Goal: Communication & Community: Answer question/provide support

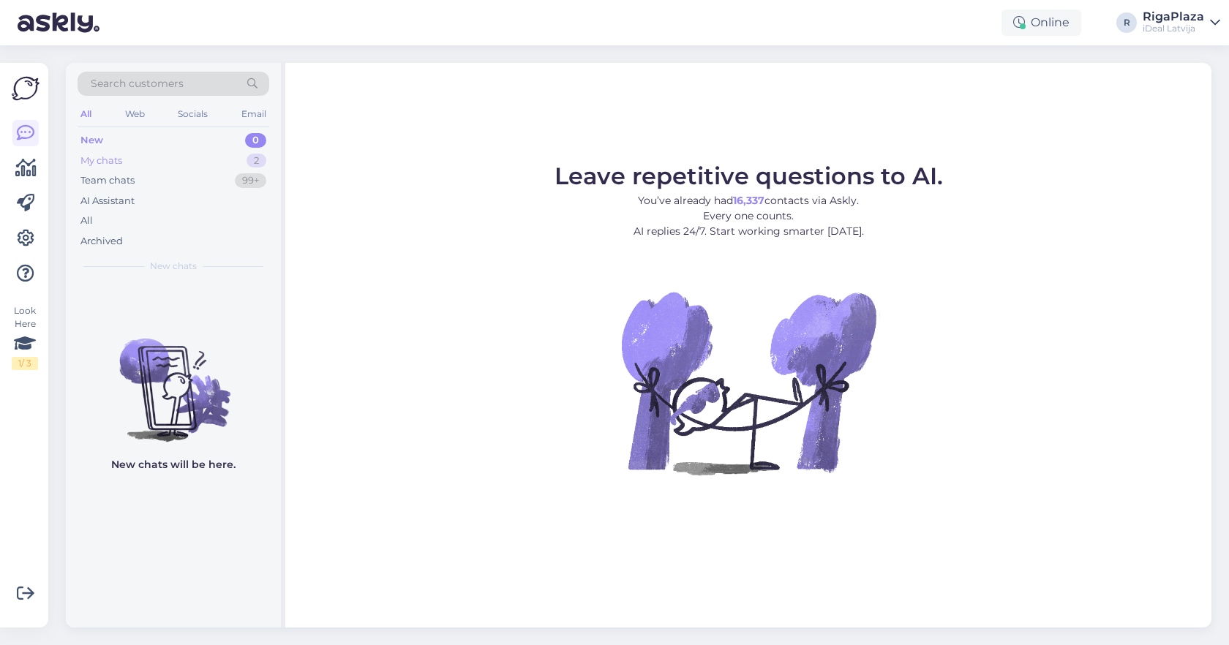
click at [229, 160] on div "My chats 2" at bounding box center [174, 161] width 192 height 20
click at [206, 152] on div "My chats 2" at bounding box center [174, 161] width 192 height 20
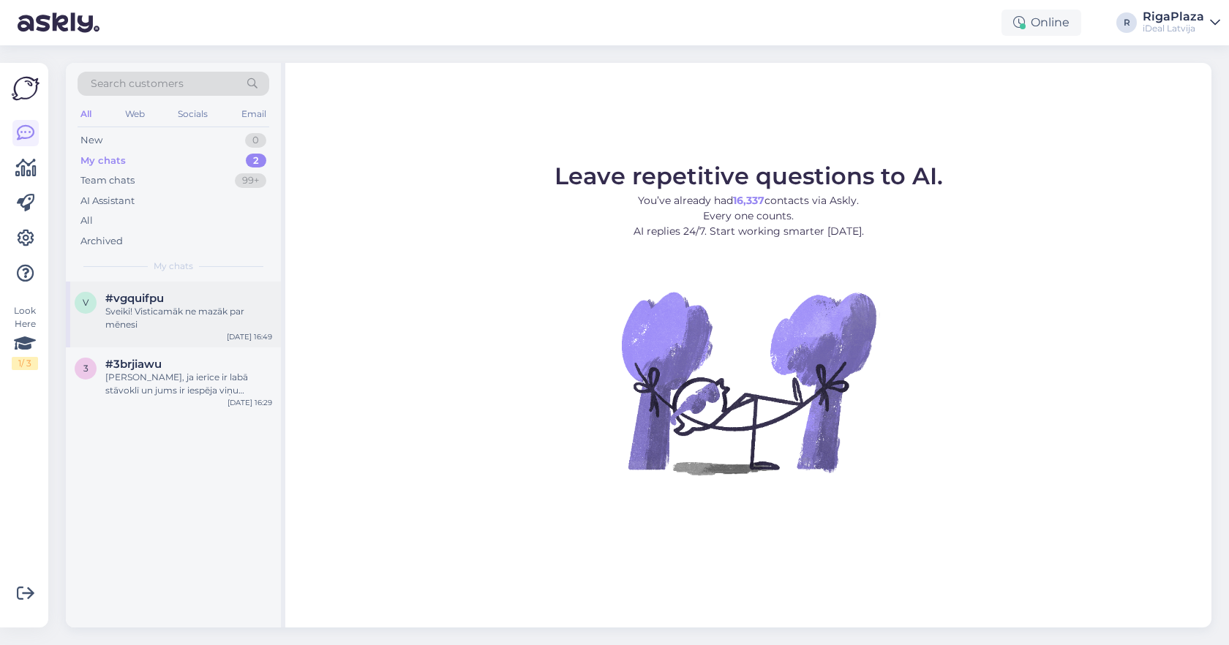
click at [210, 287] on div "v #vgquifpu Sveiki! Visticamāk ne mazāk par mēnesi Sep 26 16:49" at bounding box center [173, 315] width 215 height 66
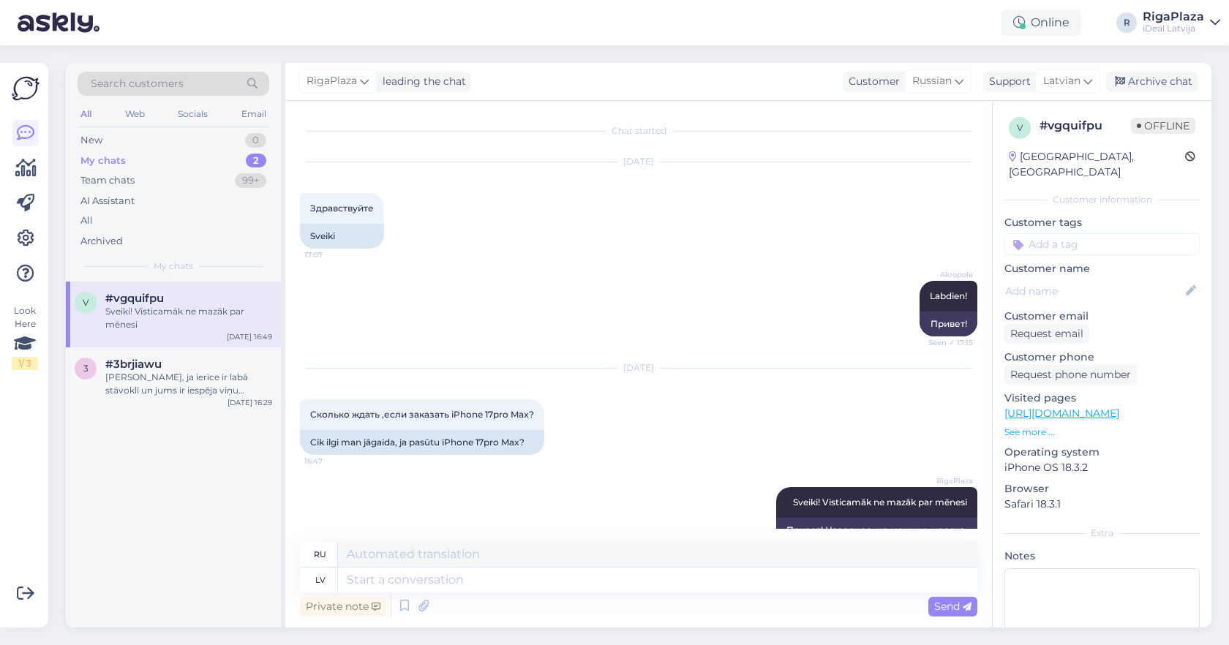
scroll to position [30, 0]
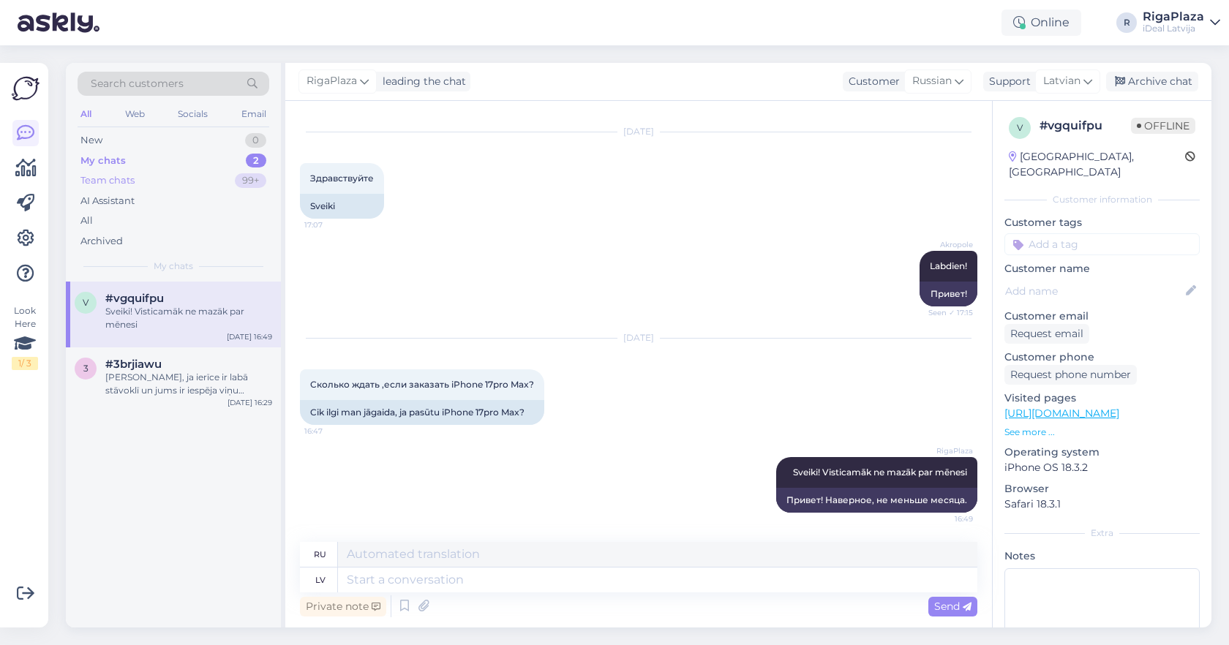
click at [198, 170] on div "Team chats 99+" at bounding box center [174, 180] width 192 height 20
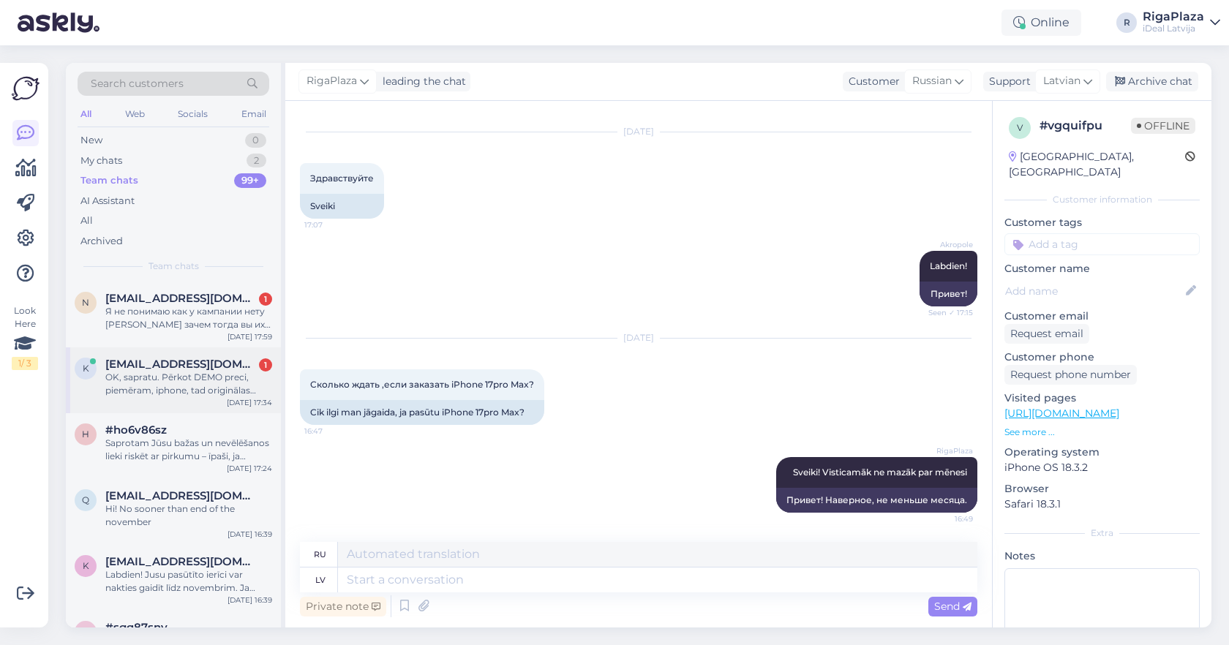
click at [210, 355] on div "k karos0336@gmail.com 1 OK, sapratu. Pērkot DEMO preci, piemēram, iphone, tad o…" at bounding box center [173, 381] width 215 height 66
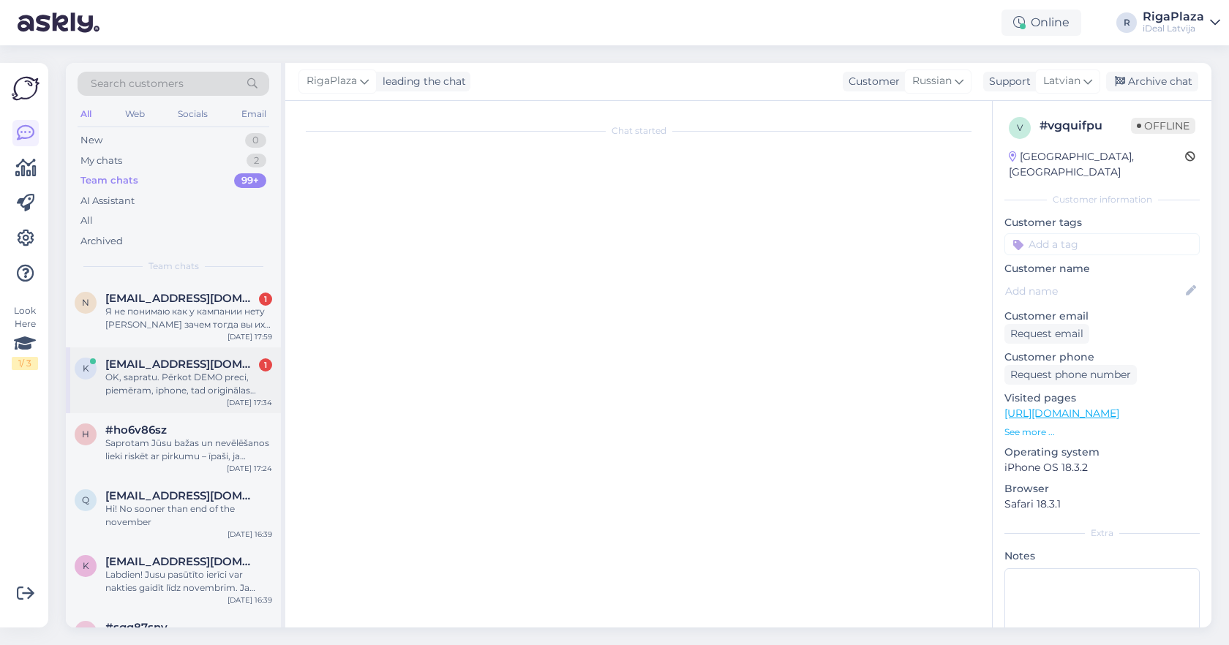
scroll to position [40, 0]
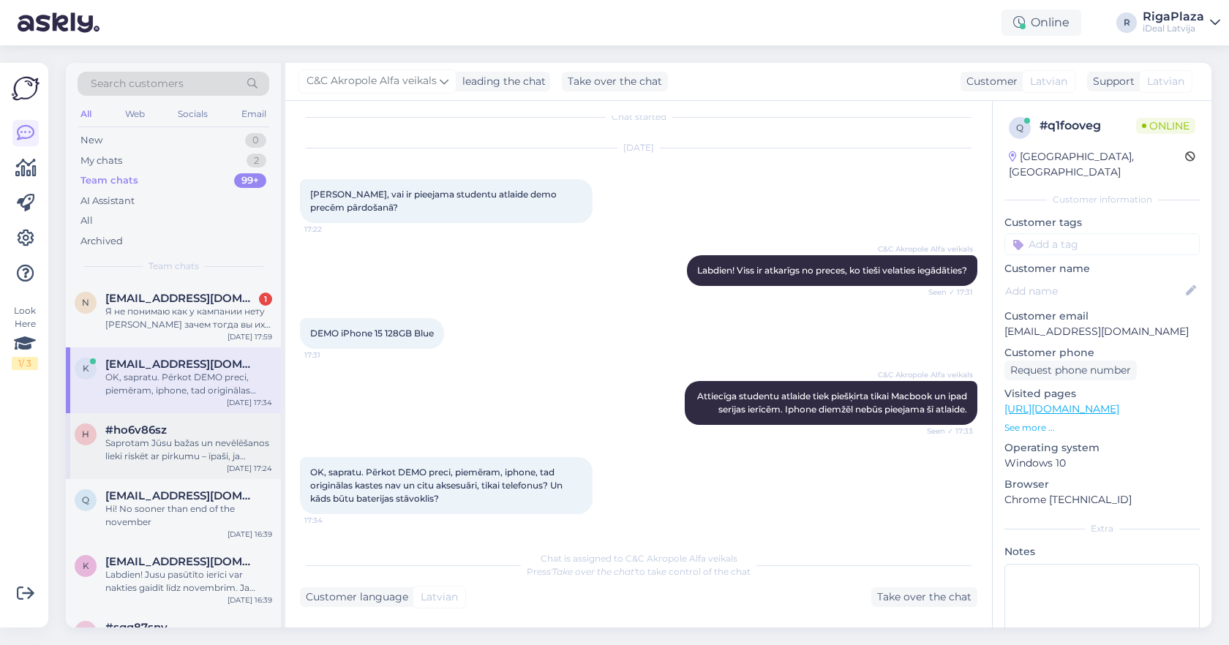
click at [179, 432] on div "#ho6v86sz" at bounding box center [188, 430] width 167 height 13
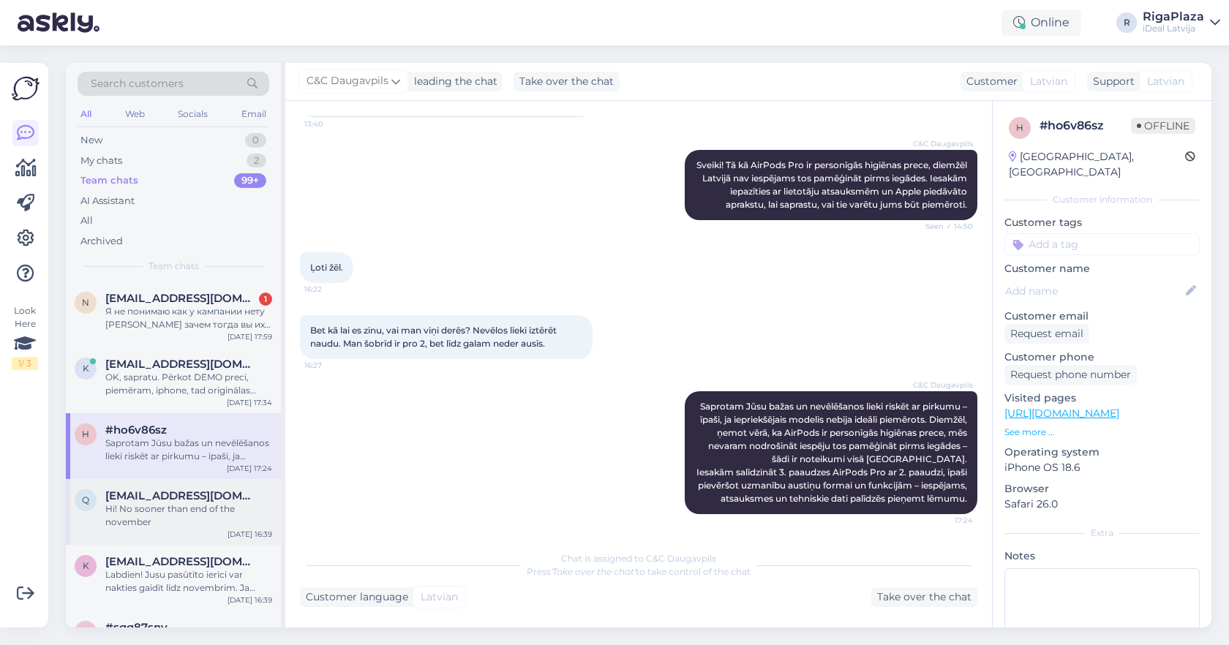
scroll to position [146, 0]
click at [230, 518] on div "Hi! No sooner than end of the november" at bounding box center [188, 516] width 167 height 26
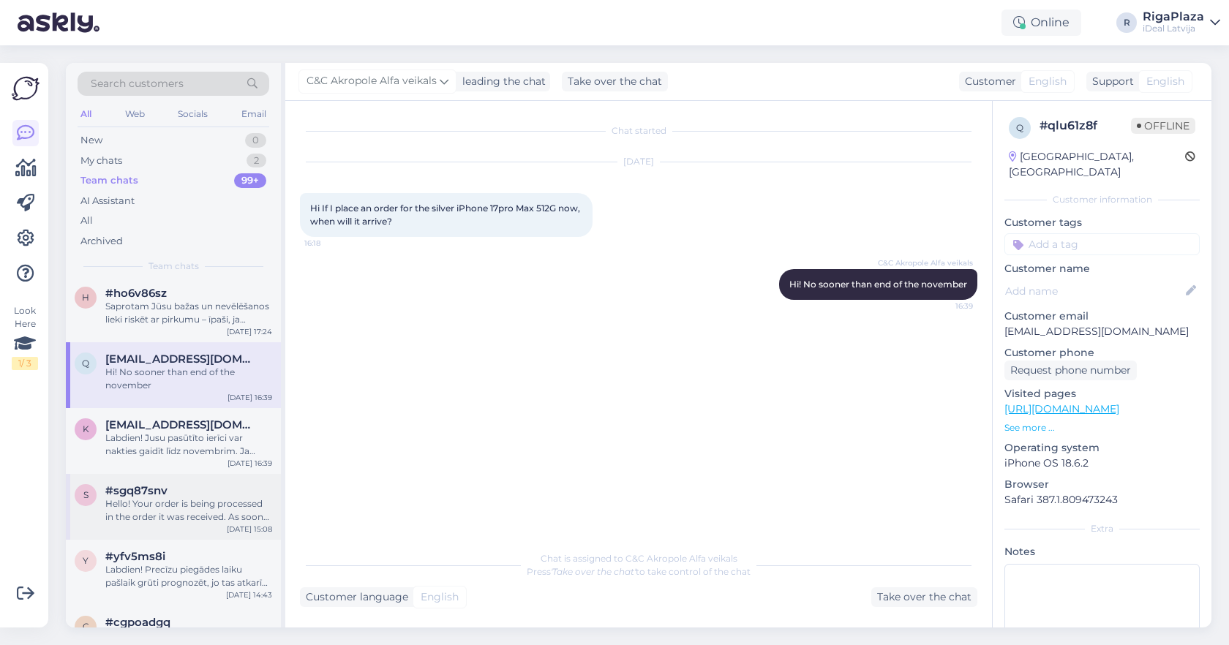
scroll to position [141, 0]
click at [184, 479] on div "s #sgq87snv Hello! Your order is being processed in the order it was received. …" at bounding box center [173, 503] width 215 height 66
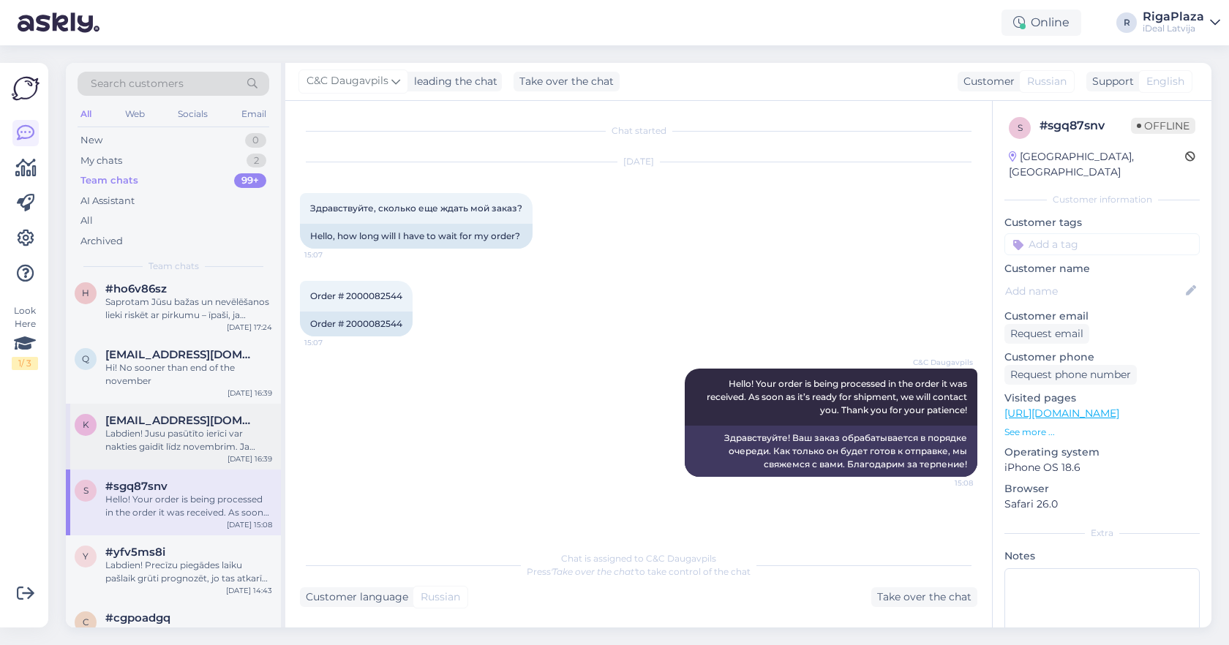
click at [195, 446] on div "Labdien! Jusu pasūtīto ierīci var nakties gaidīt līdz novembrim. Ja velaties no…" at bounding box center [188, 440] width 167 height 26
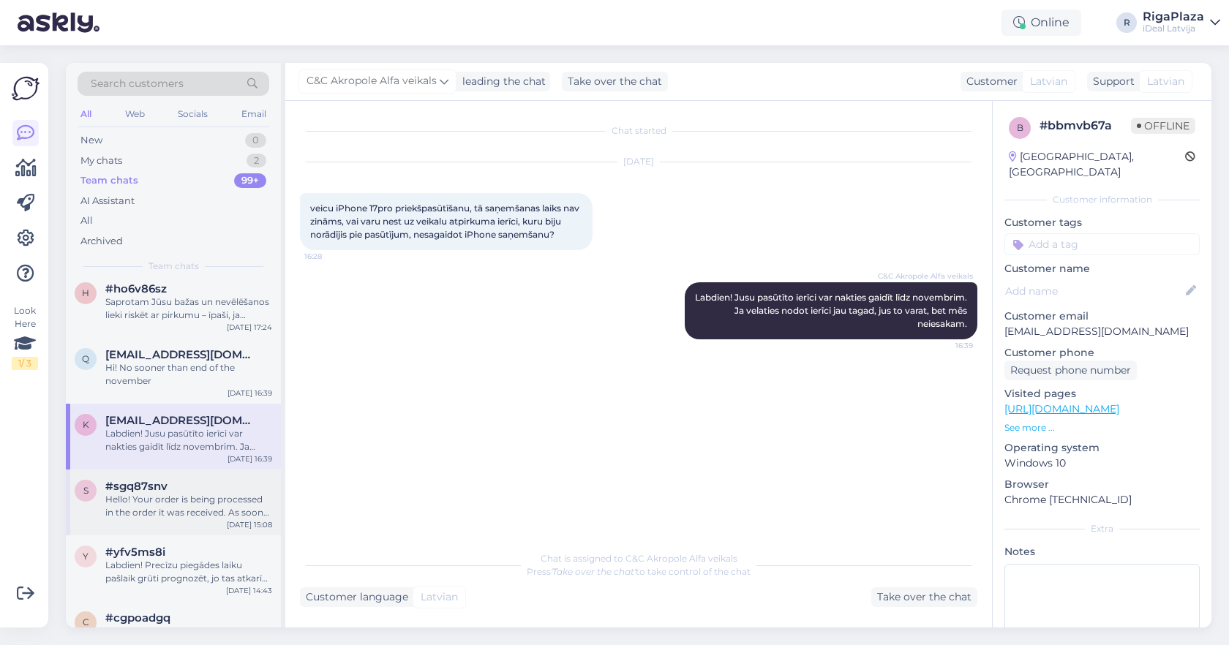
click at [181, 485] on div "#sgq87snv" at bounding box center [188, 486] width 167 height 13
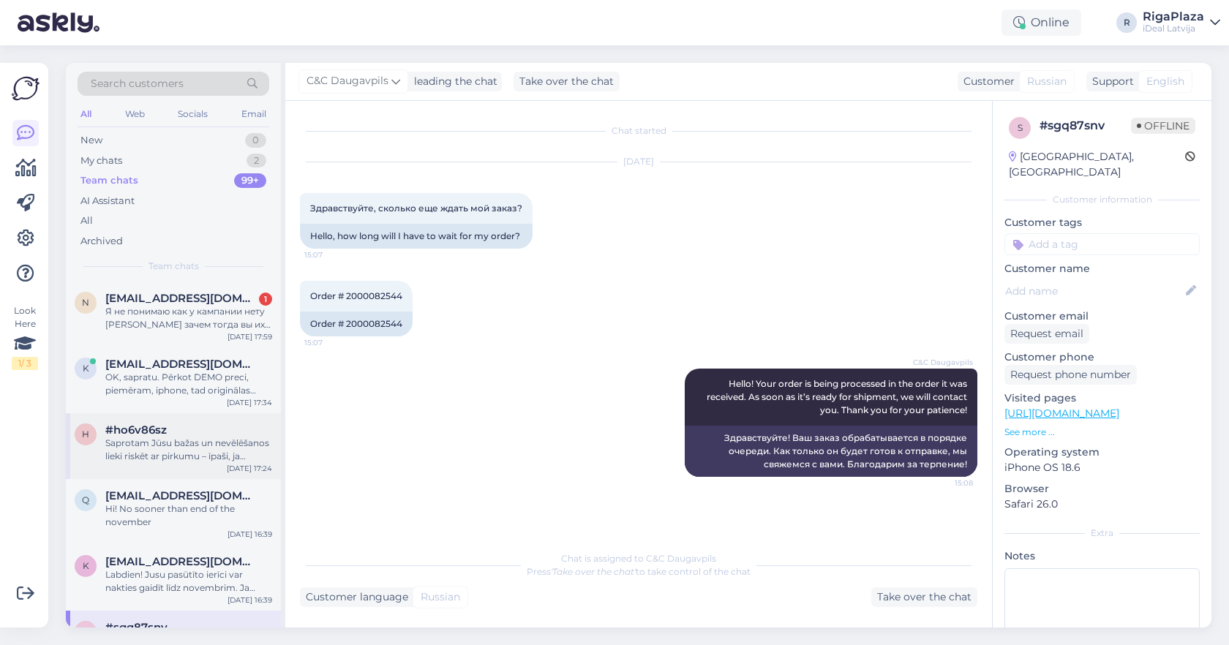
scroll to position [0, 0]
click at [177, 285] on div "n nemirovff88@googlemail.com 1 Я не понимаю как у кампании нету айфонов зачем т…" at bounding box center [173, 315] width 215 height 66
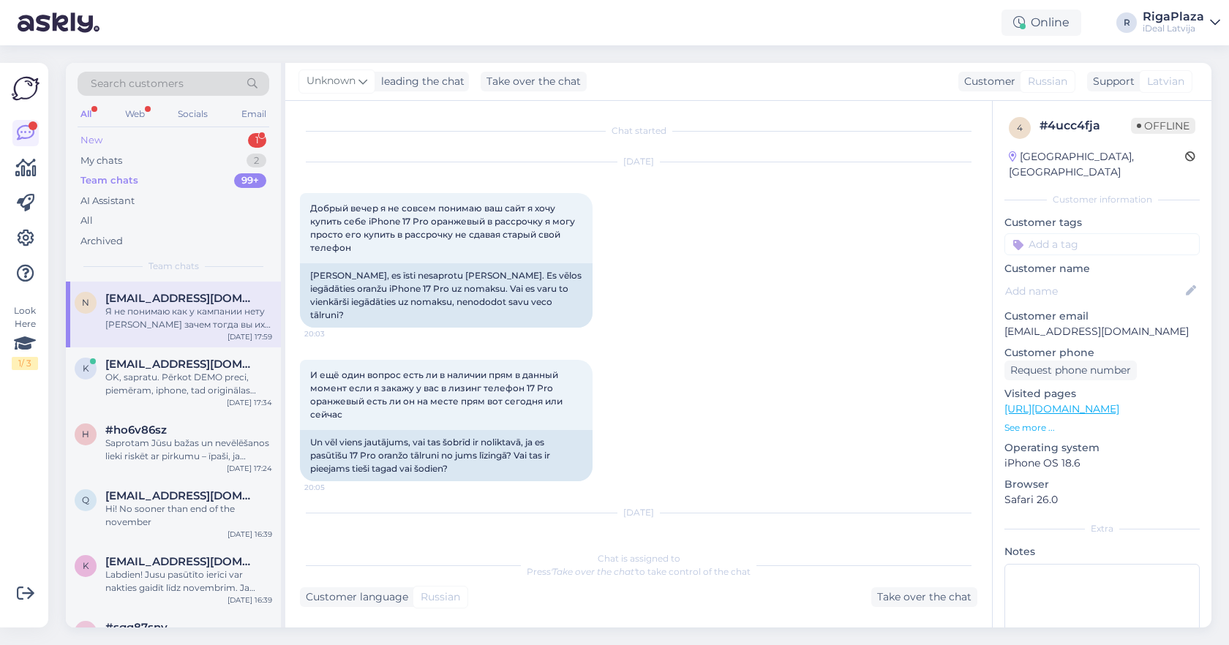
click at [143, 133] on div "New 1" at bounding box center [174, 140] width 192 height 20
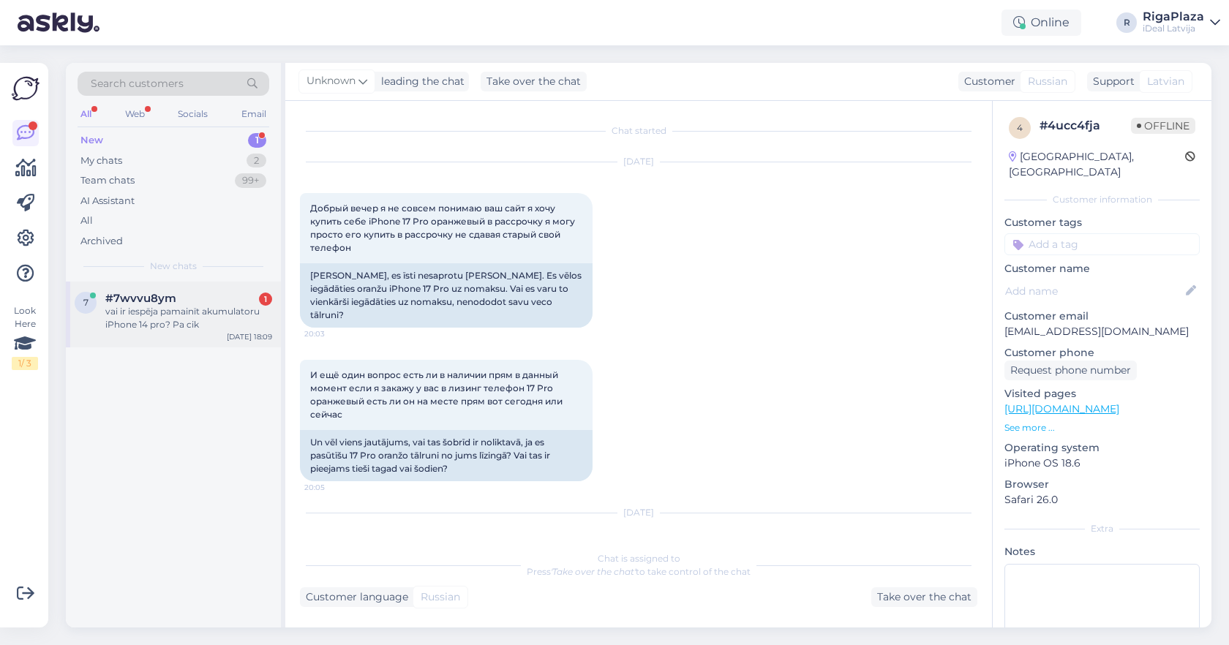
click at [233, 309] on div "vai ir iespēja pamainīt akumulatoru iPhone 14 pro? Pa cik" at bounding box center [188, 318] width 167 height 26
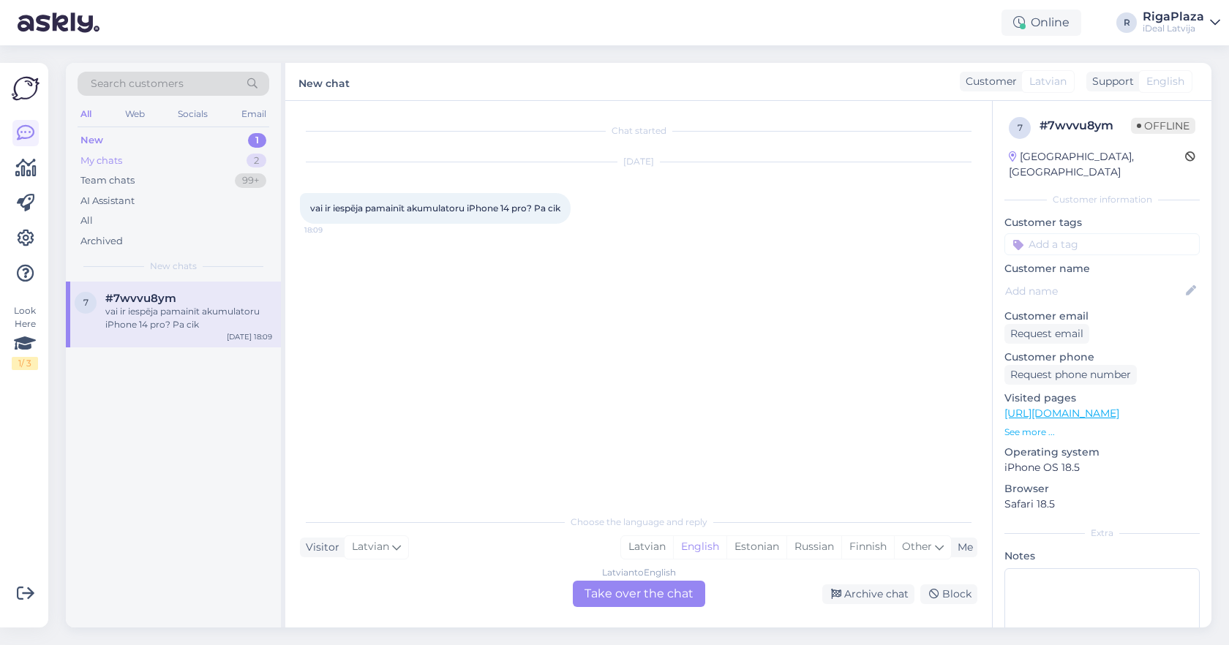
click at [172, 154] on div "My chats 2" at bounding box center [174, 161] width 192 height 20
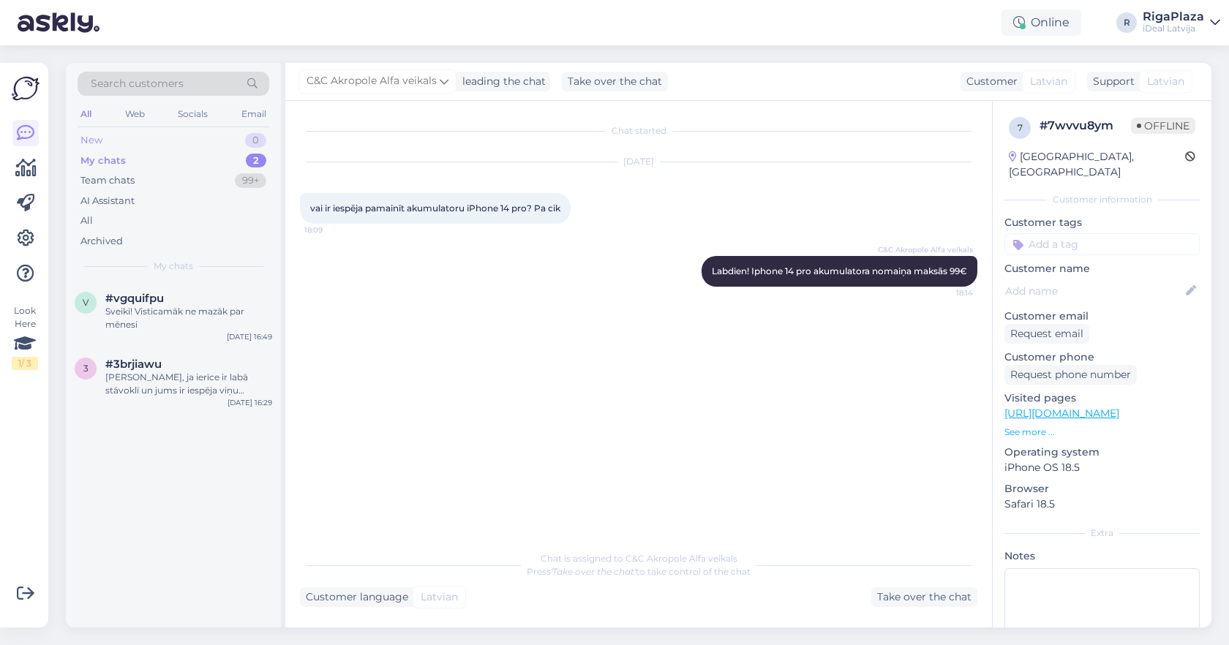
click at [239, 140] on div "New 0" at bounding box center [174, 140] width 192 height 20
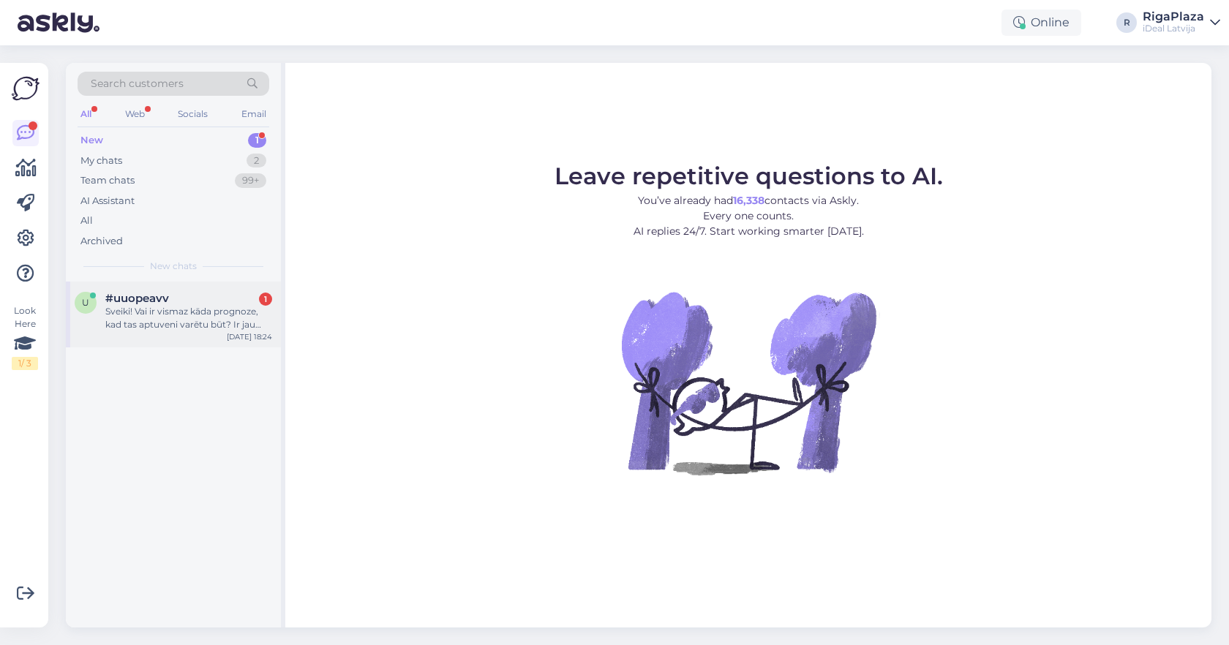
click at [101, 292] on div "u #uuopeavv 1 Sveiki! Vai ir vismaz kāda prognoze, kad tas aptuveni varētu būt?…" at bounding box center [174, 312] width 198 height 40
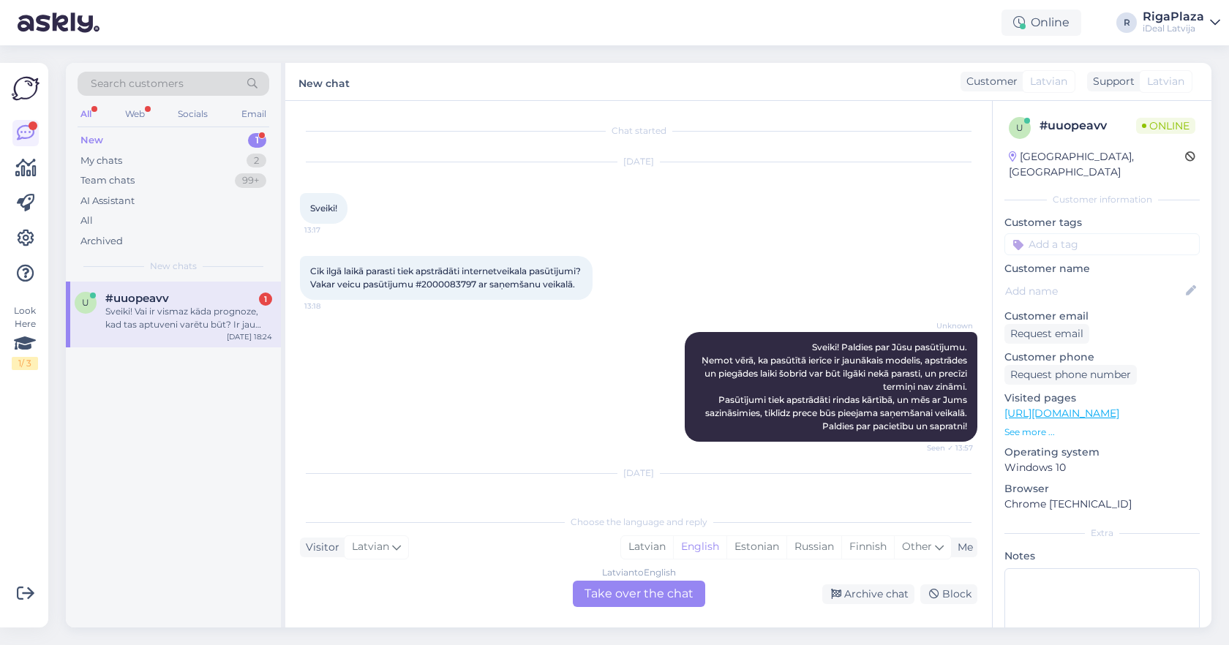
scroll to position [84, 0]
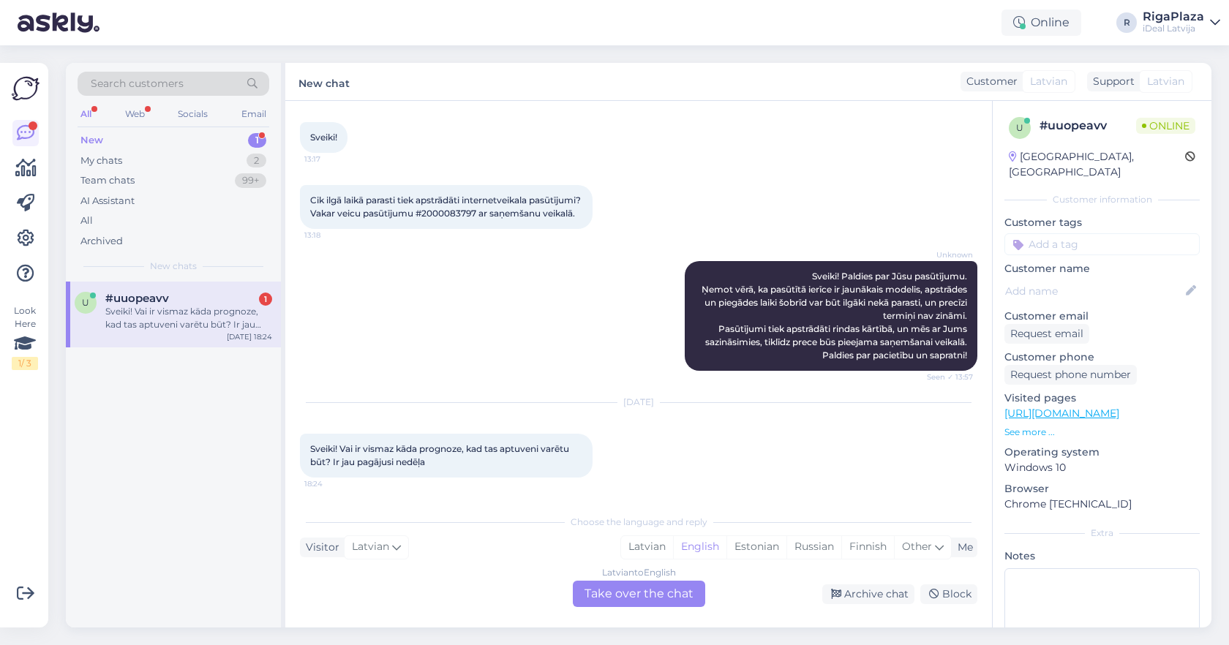
click at [594, 280] on div "Unknown Sveiki! Paldies par Jūsu pasūtījumu. Ņemot vērā, ka pasūtītā ierīce ir …" at bounding box center [639, 316] width 678 height 142
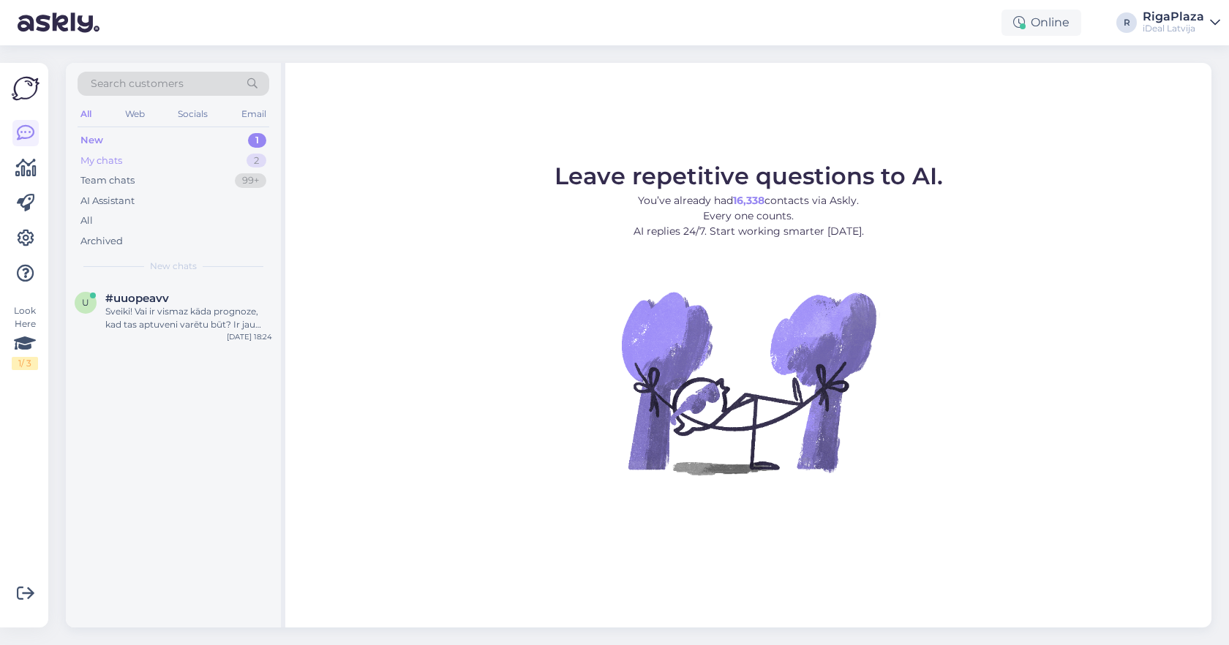
click at [122, 168] on div "My chats 2" at bounding box center [174, 161] width 192 height 20
click at [221, 316] on div "Sveiki! Visticamāk ne mazāk par mēnesi" at bounding box center [188, 318] width 167 height 26
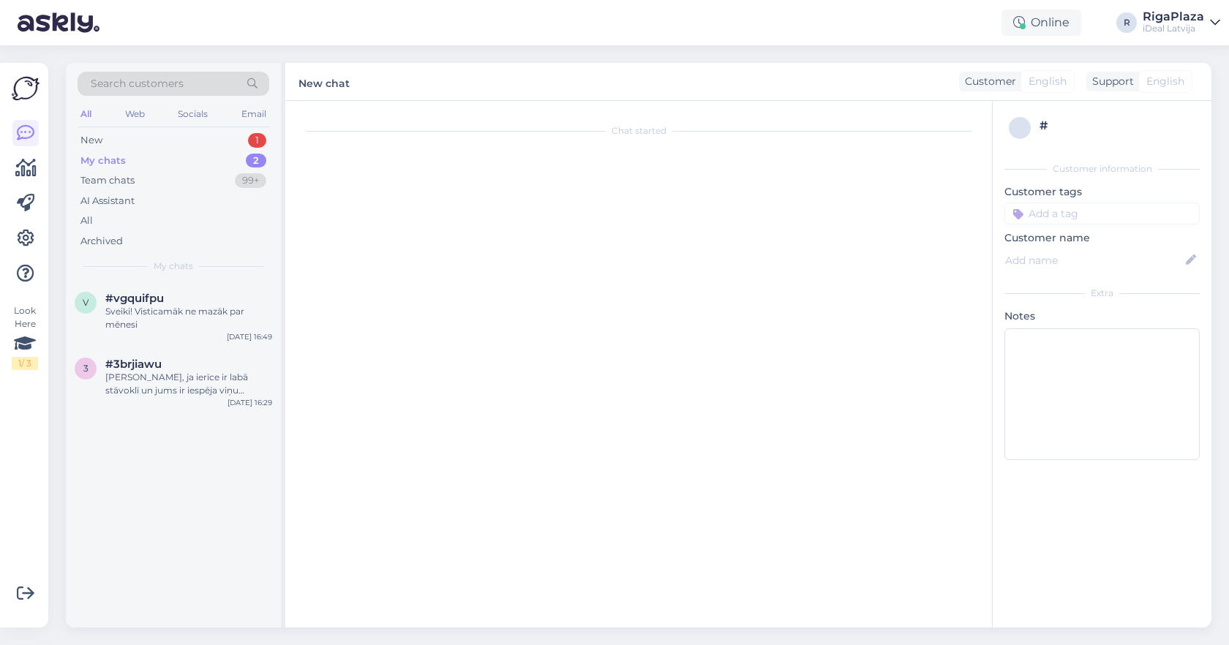
scroll to position [30, 0]
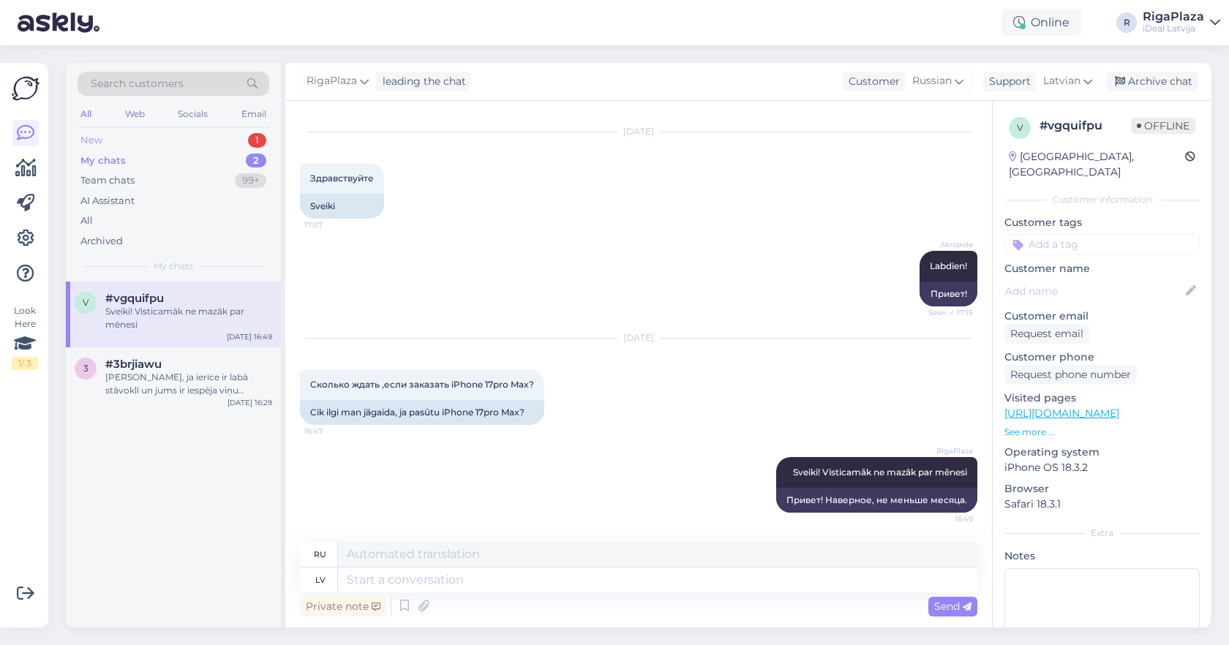
click at [179, 142] on div "New 1" at bounding box center [174, 140] width 192 height 20
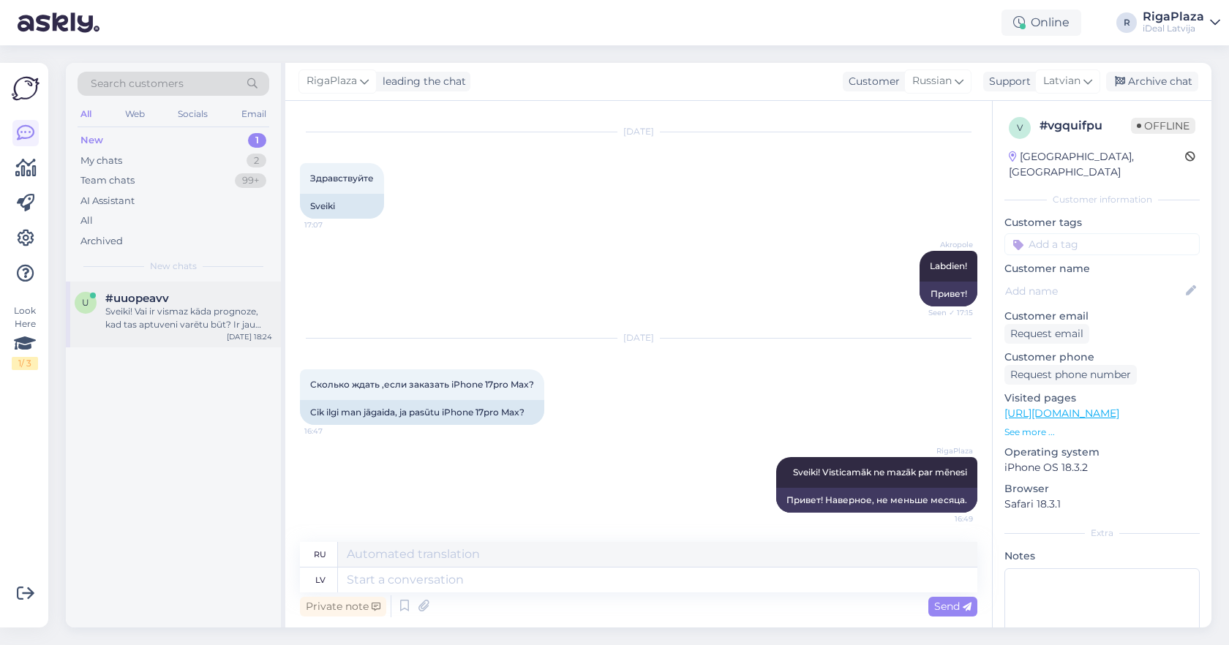
click at [185, 330] on div "u #uuopeavv Sveiki! Vai ir vismaz kāda prognoze, kad tas aptuveni varētu būt? I…" at bounding box center [173, 315] width 215 height 66
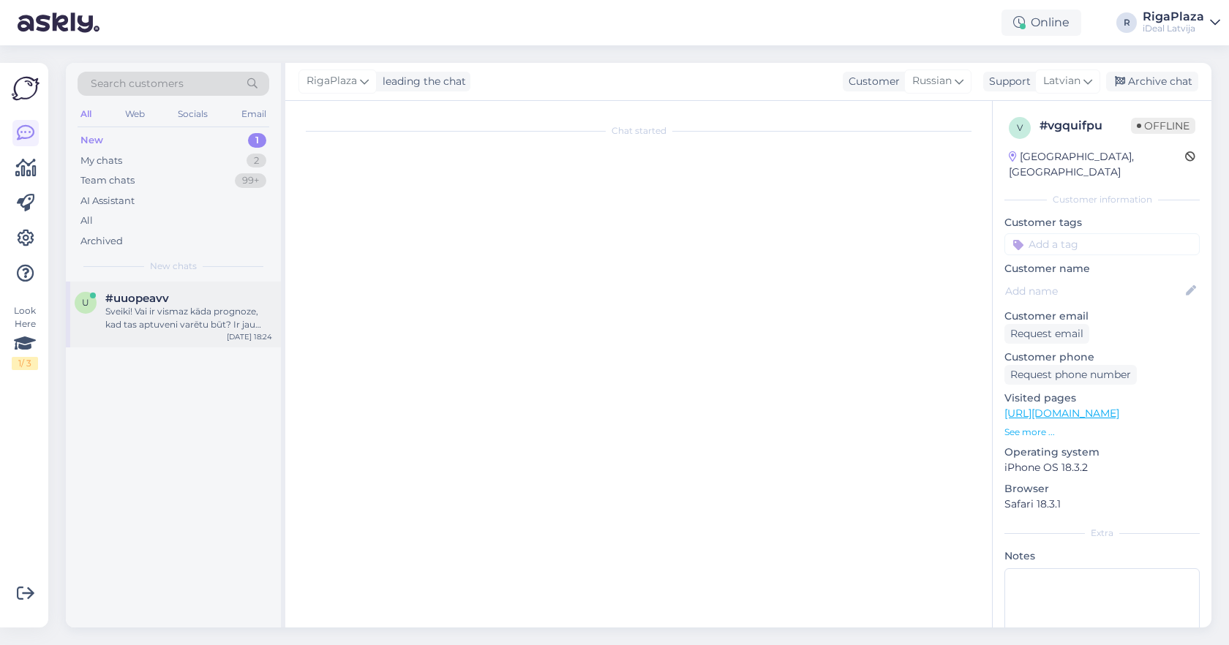
scroll to position [84, 0]
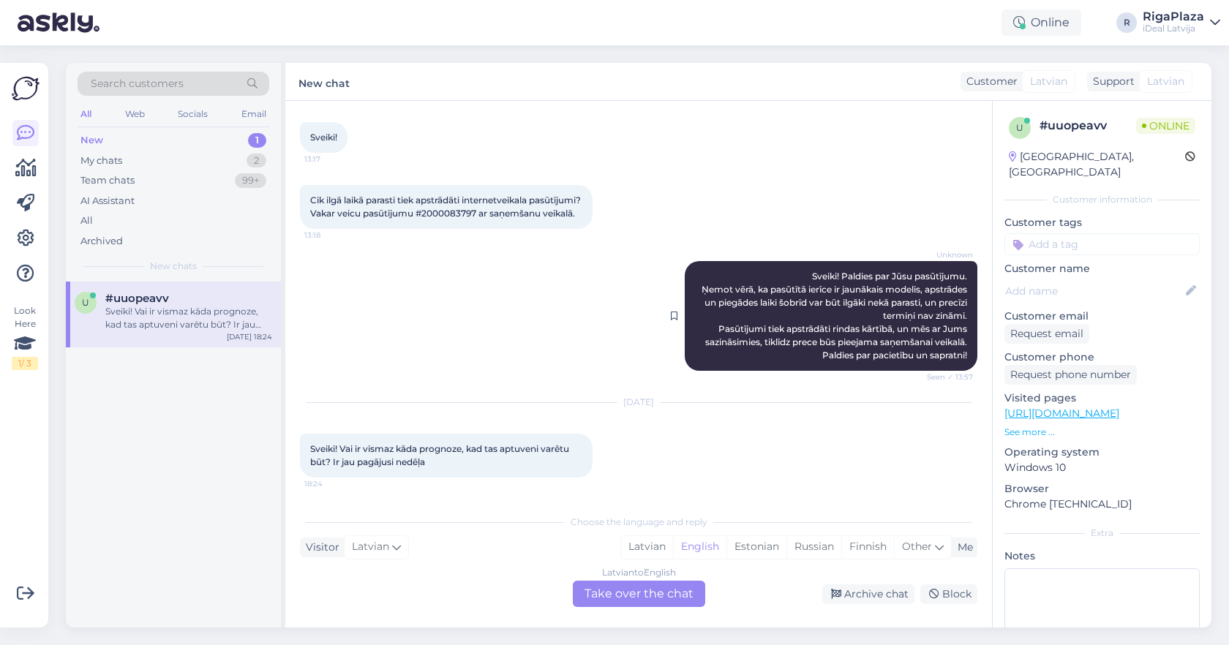
drag, startPoint x: 939, startPoint y: 259, endPoint x: 967, endPoint y: 259, distance: 27.8
click at [967, 259] on span "Unknown" at bounding box center [945, 255] width 55 height 11
click at [228, 182] on div "Team chats 99+" at bounding box center [174, 180] width 192 height 20
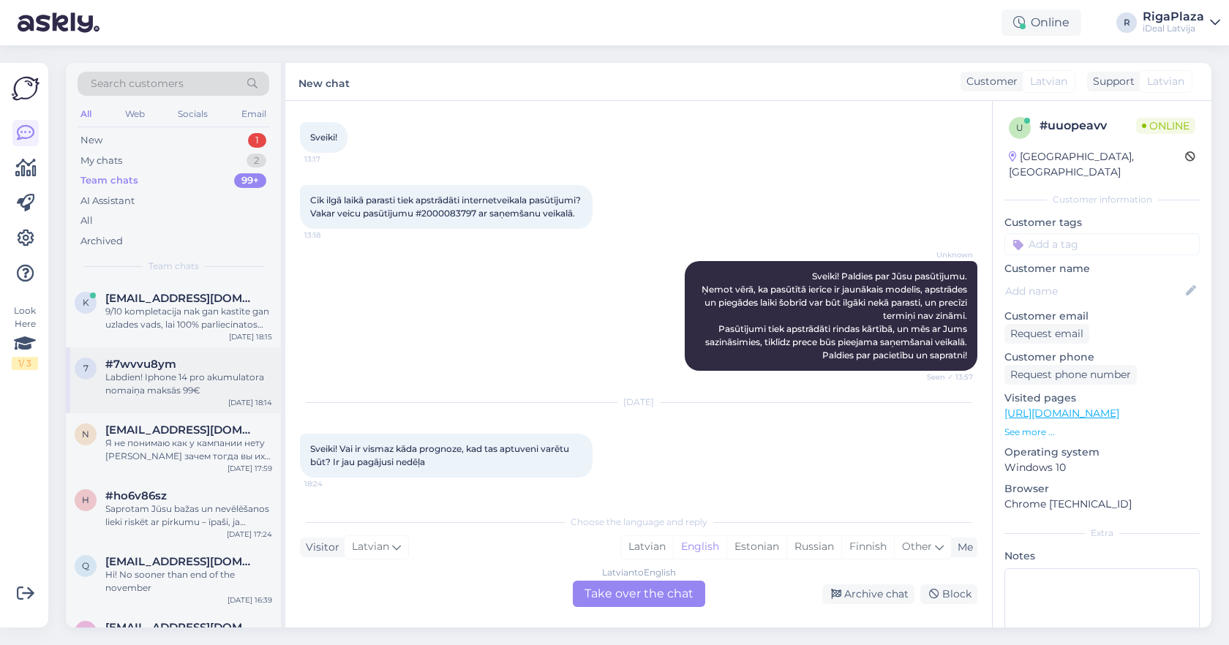
click at [184, 352] on div "7 #7wvvu8ym Labdien! Iphone 14 pro akumulatora nomaiņa maksās 99€ Sep 27 18:14" at bounding box center [173, 381] width 215 height 66
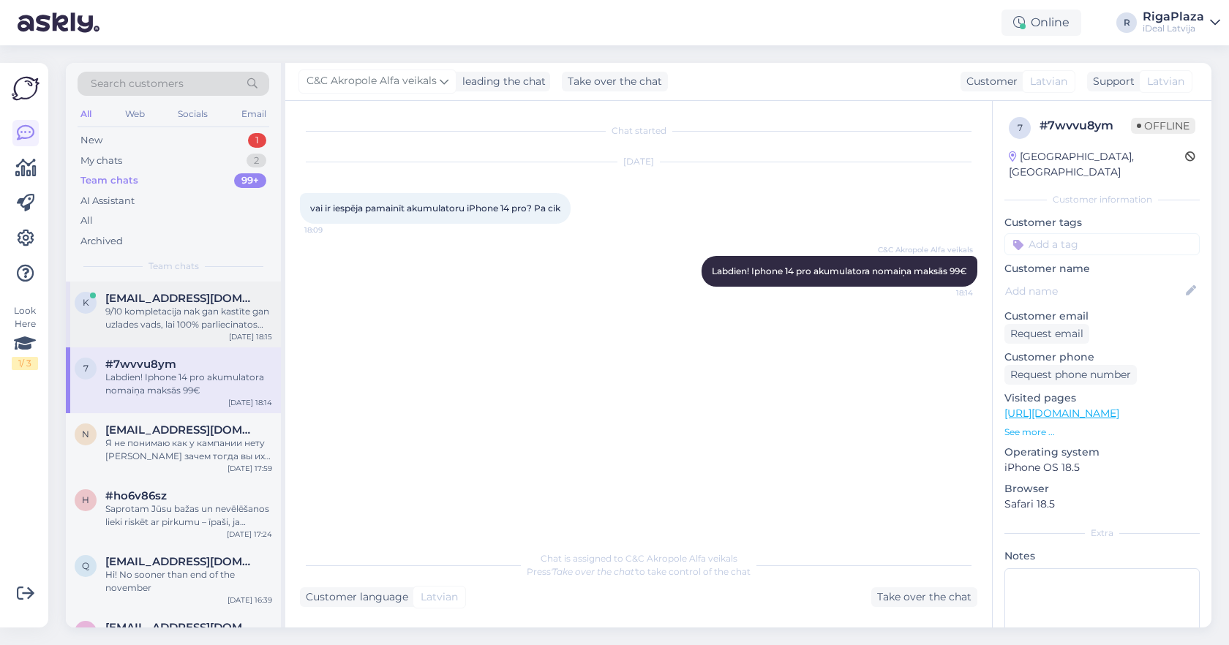
click at [182, 305] on div "9/10 kompletacija nak gan kastīte gan uzlades vads, lai 100% parliecinatos par …" at bounding box center [188, 318] width 167 height 26
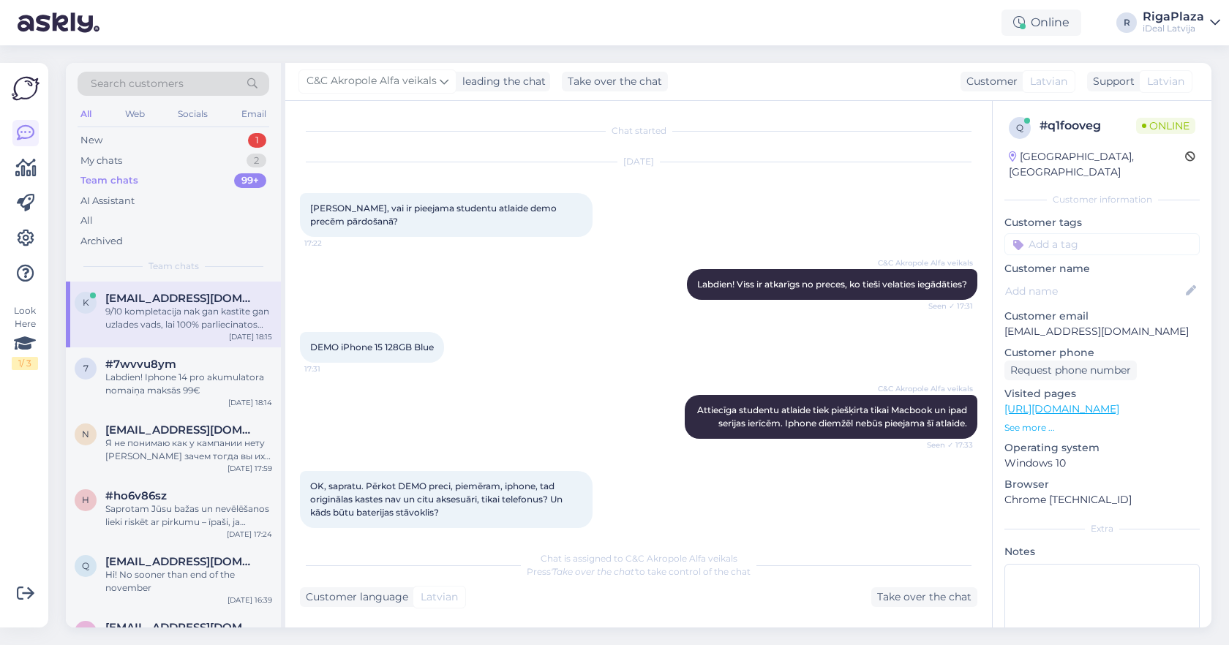
scroll to position [130, 0]
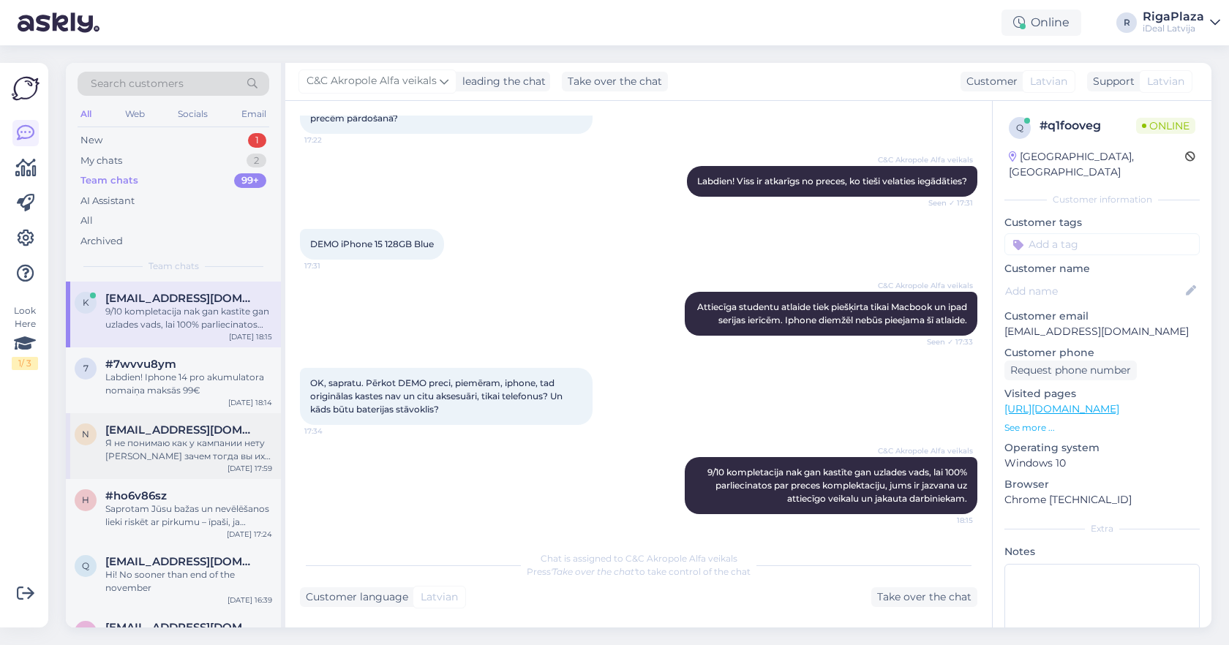
click at [214, 437] on div "Я не понимаю как у кампании нету айфонов зачем тогда вы их рекламируете ??? Отв…" at bounding box center [188, 450] width 167 height 26
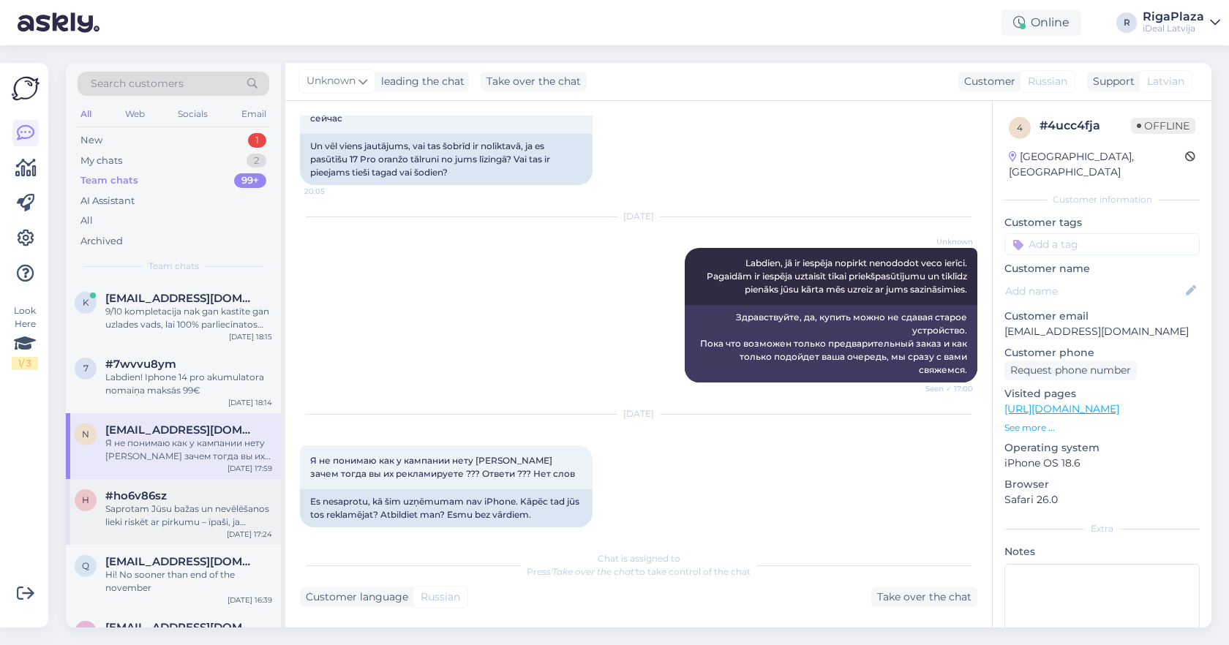
click at [233, 490] on div "#ho6v86sz" at bounding box center [188, 496] width 167 height 13
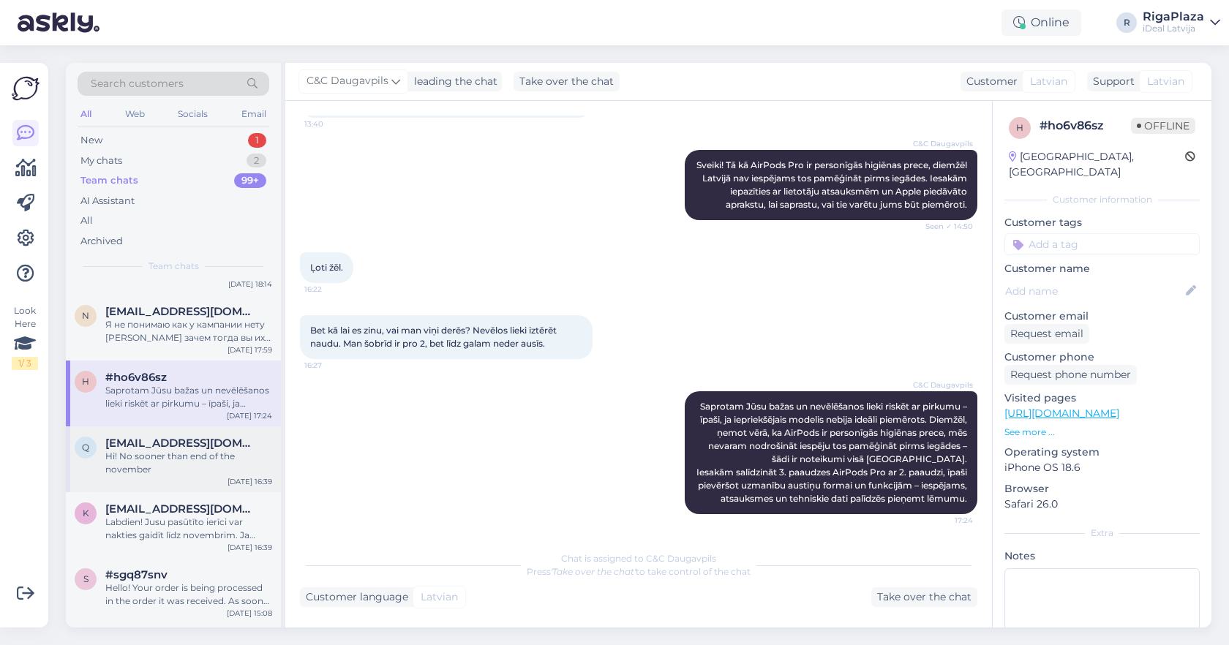
scroll to position [123, 0]
click at [225, 481] on div "q quentinwb123@gmail.com Hi! No sooner than end of the november Sep 27 16:39" at bounding box center [173, 455] width 215 height 66
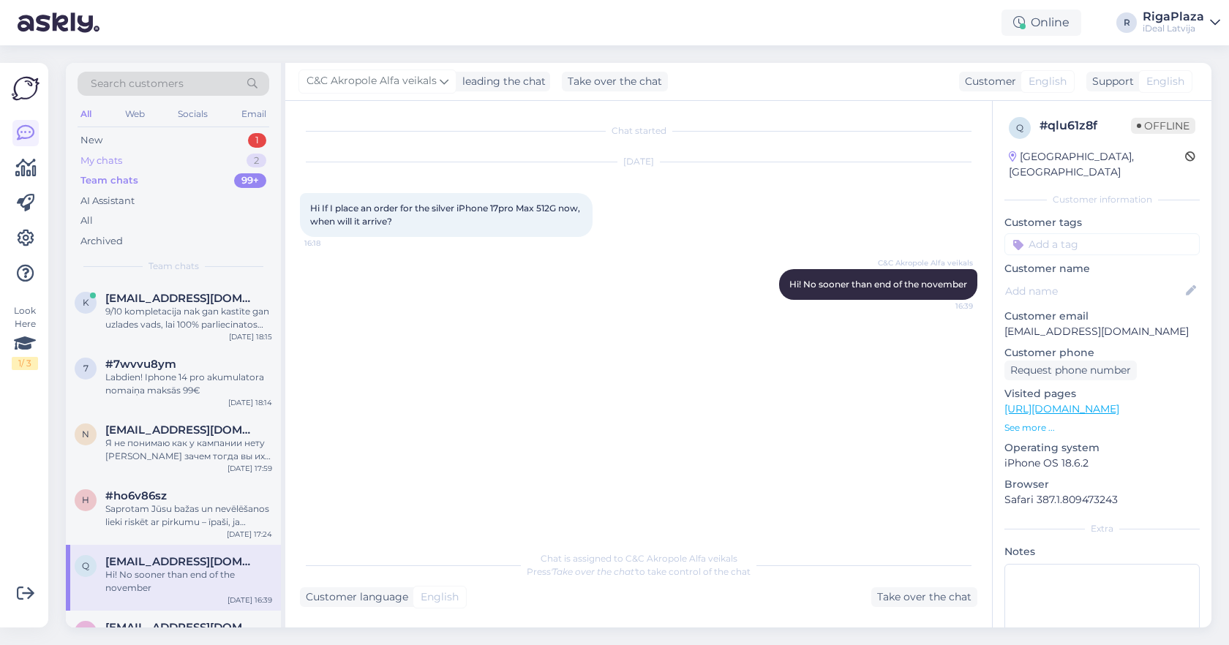
scroll to position [0, 0]
click at [154, 139] on div "New 1" at bounding box center [174, 140] width 192 height 20
